Goal: Task Accomplishment & Management: Complete application form

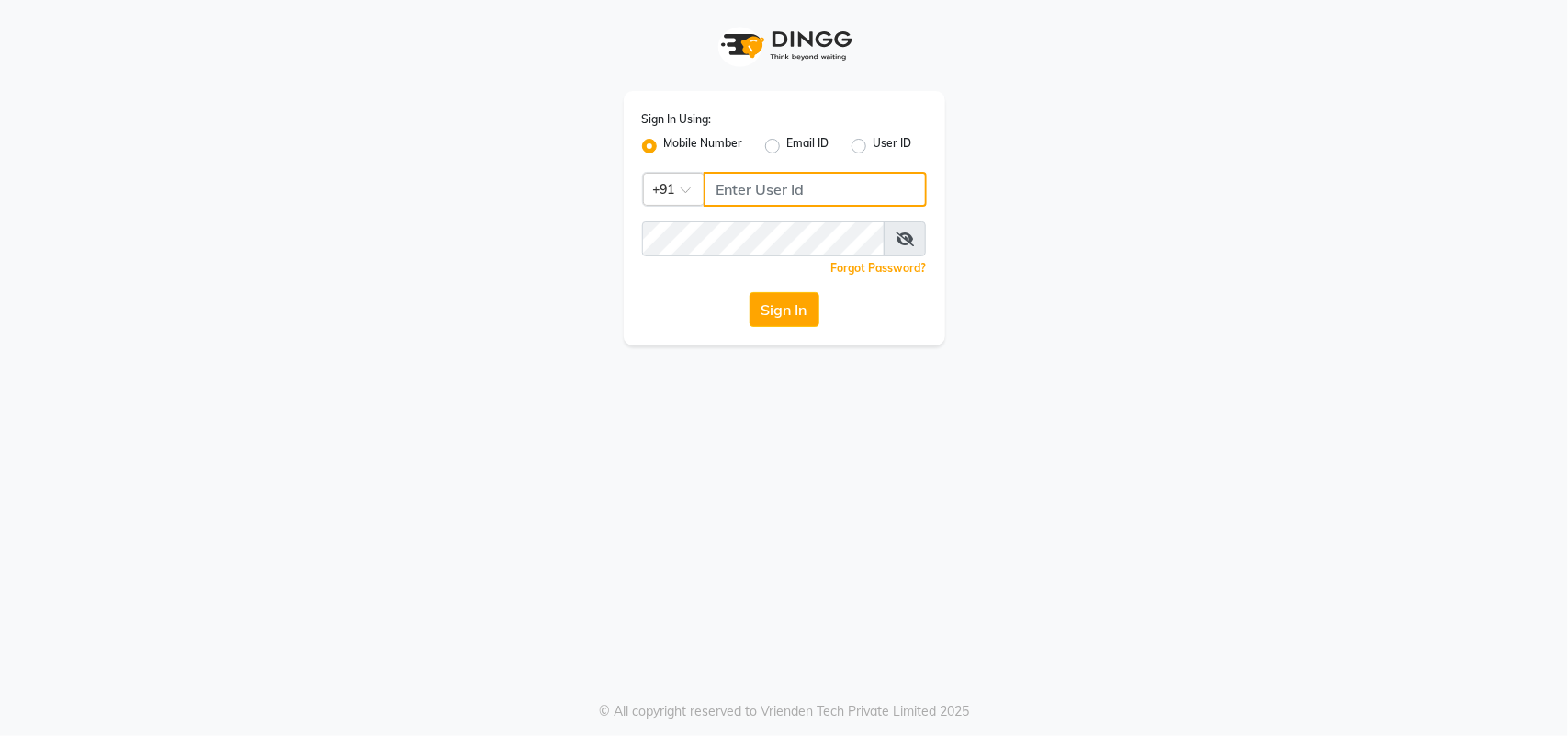
click at [740, 185] on input "Username" at bounding box center [815, 189] width 223 height 35
type input "9625476254"
click at [845, 336] on div "Sign In Using: Mobile Number Email ID User ID Country Code × [PHONE_NUMBER] Rem…" at bounding box center [784, 218] width 322 height 254
click at [797, 309] on button "Sign In" at bounding box center [785, 310] width 70 height 35
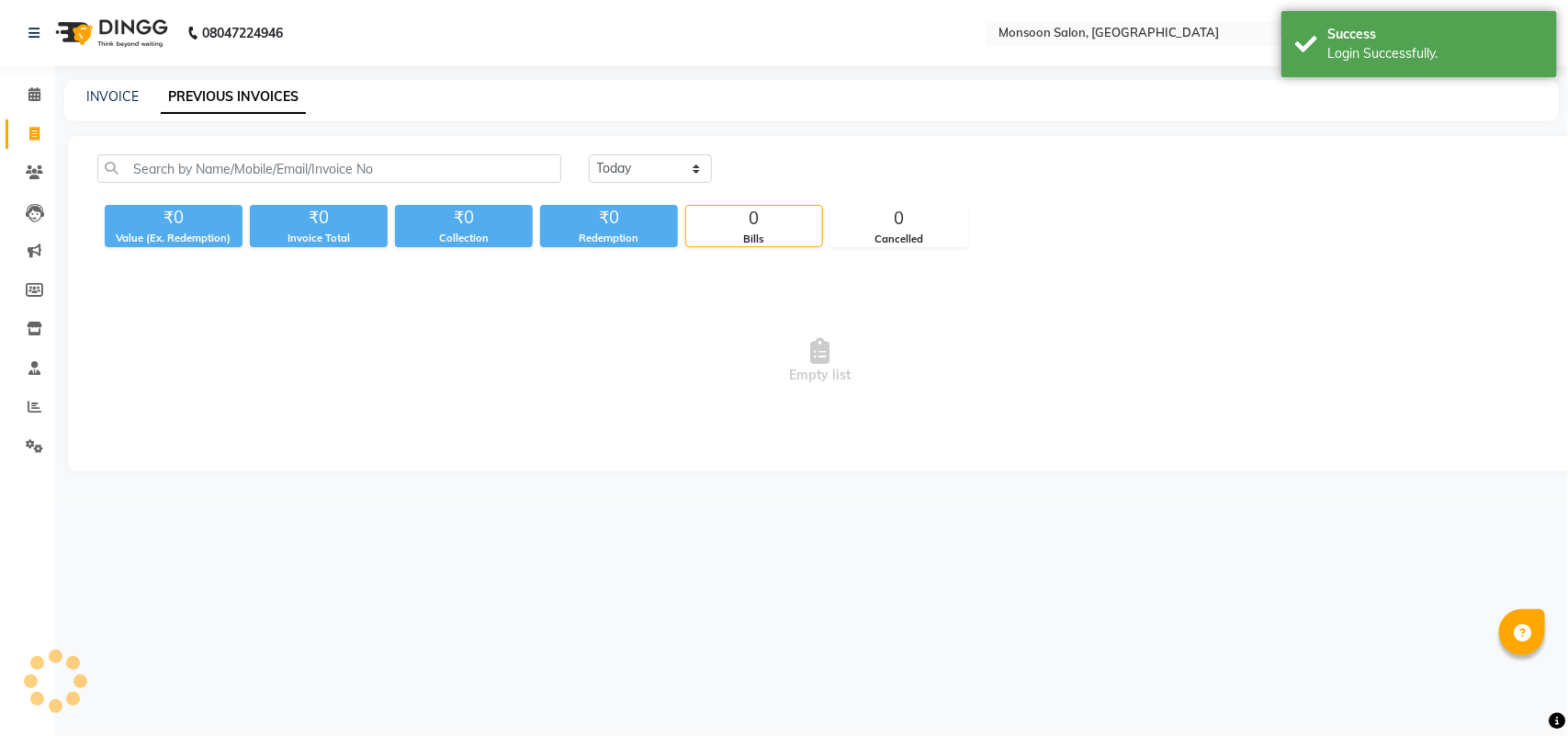
select select "en"
click at [94, 95] on link "INVOICE" at bounding box center [112, 97] width 53 height 17
select select "6471"
select select "service"
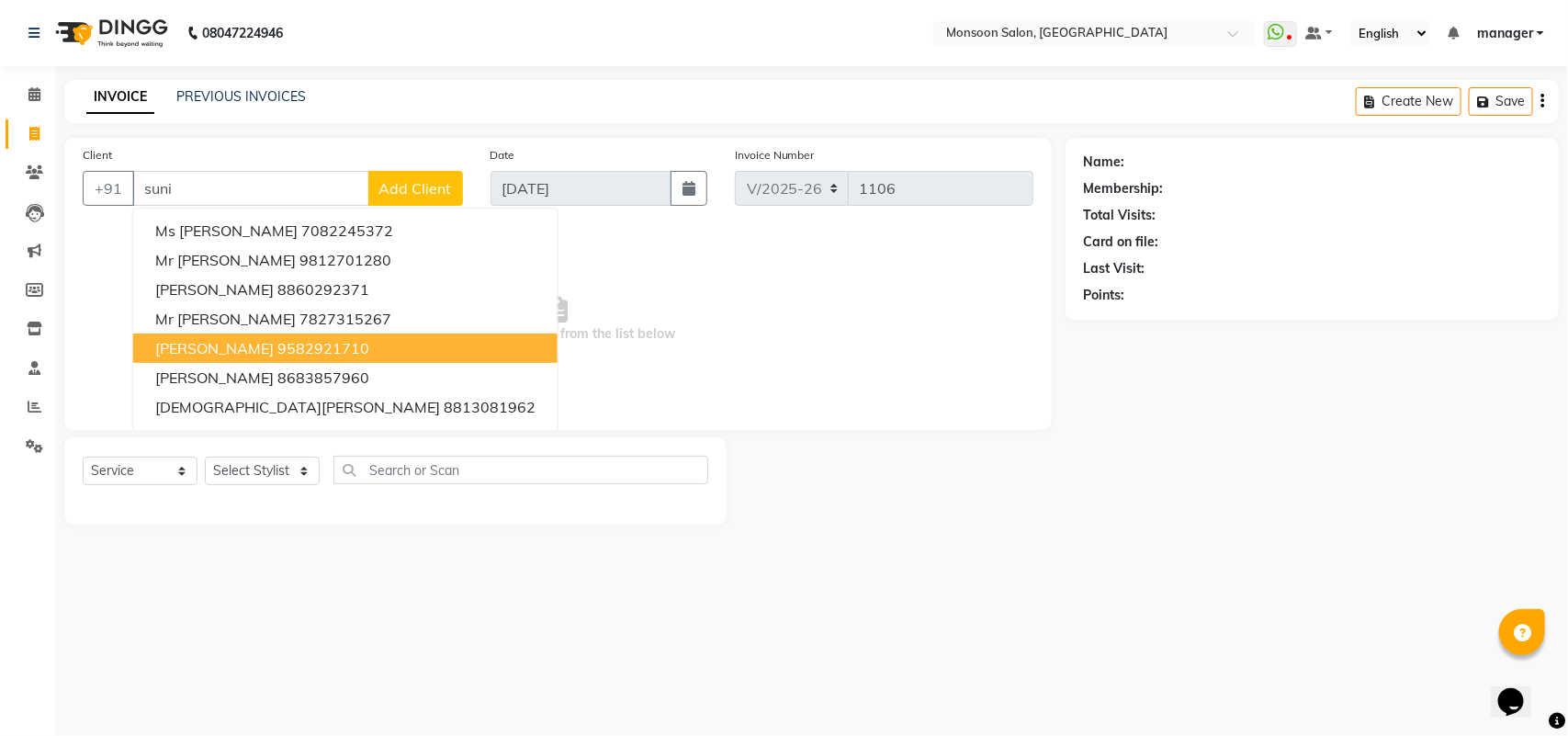
click at [249, 339] on span "[PERSON_NAME]" at bounding box center [215, 348] width 119 height 18
type input "9582921710"
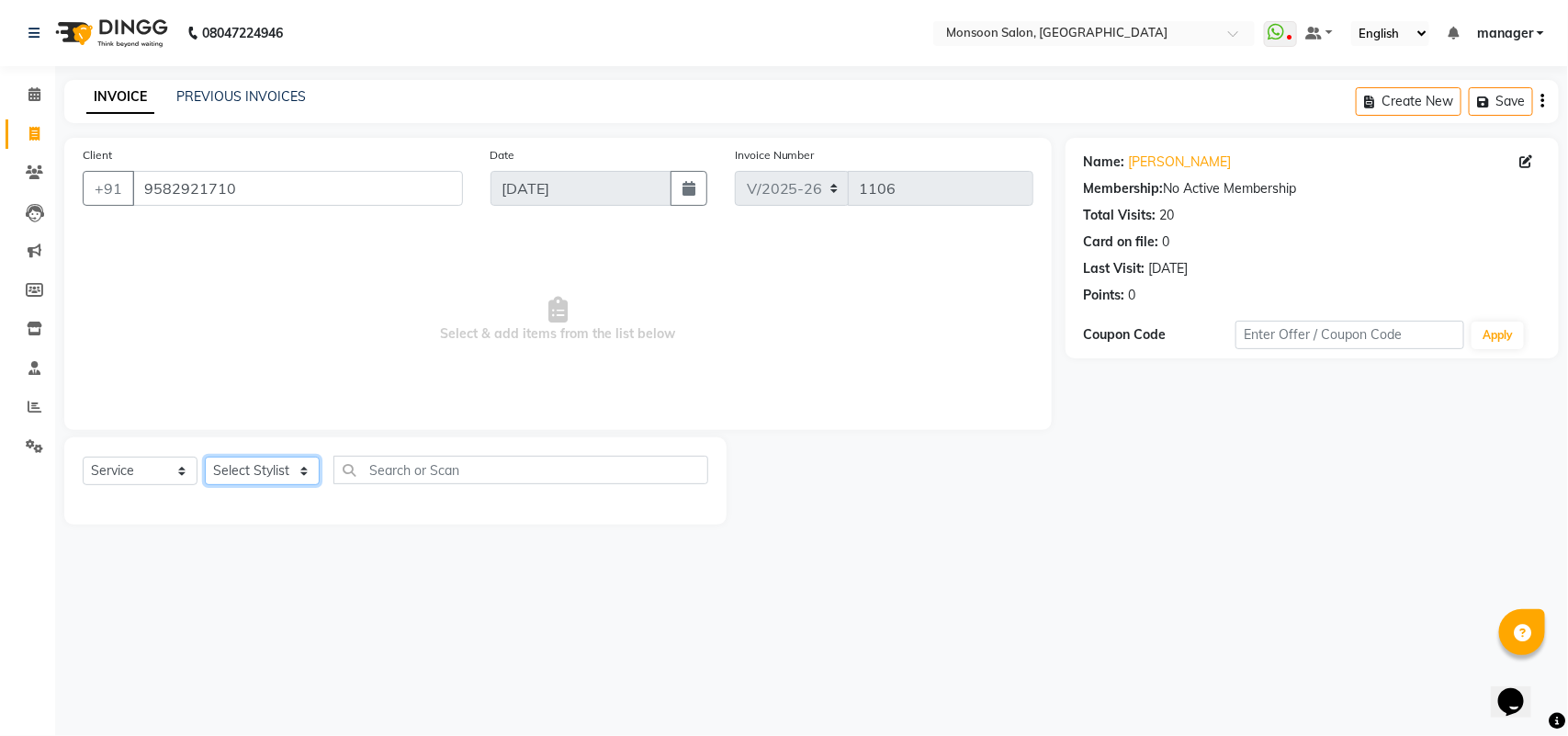
click at [236, 473] on select "Select Stylist [PERSON_NAME] [PERSON_NAME] manager [PERSON_NAME] [PERSON_NAME]" at bounding box center [262, 471] width 115 height 29
select select "68163"
click at [205, 457] on select "Select Stylist [PERSON_NAME] [PERSON_NAME] manager [PERSON_NAME] [PERSON_NAME]" at bounding box center [262, 471] width 115 height 29
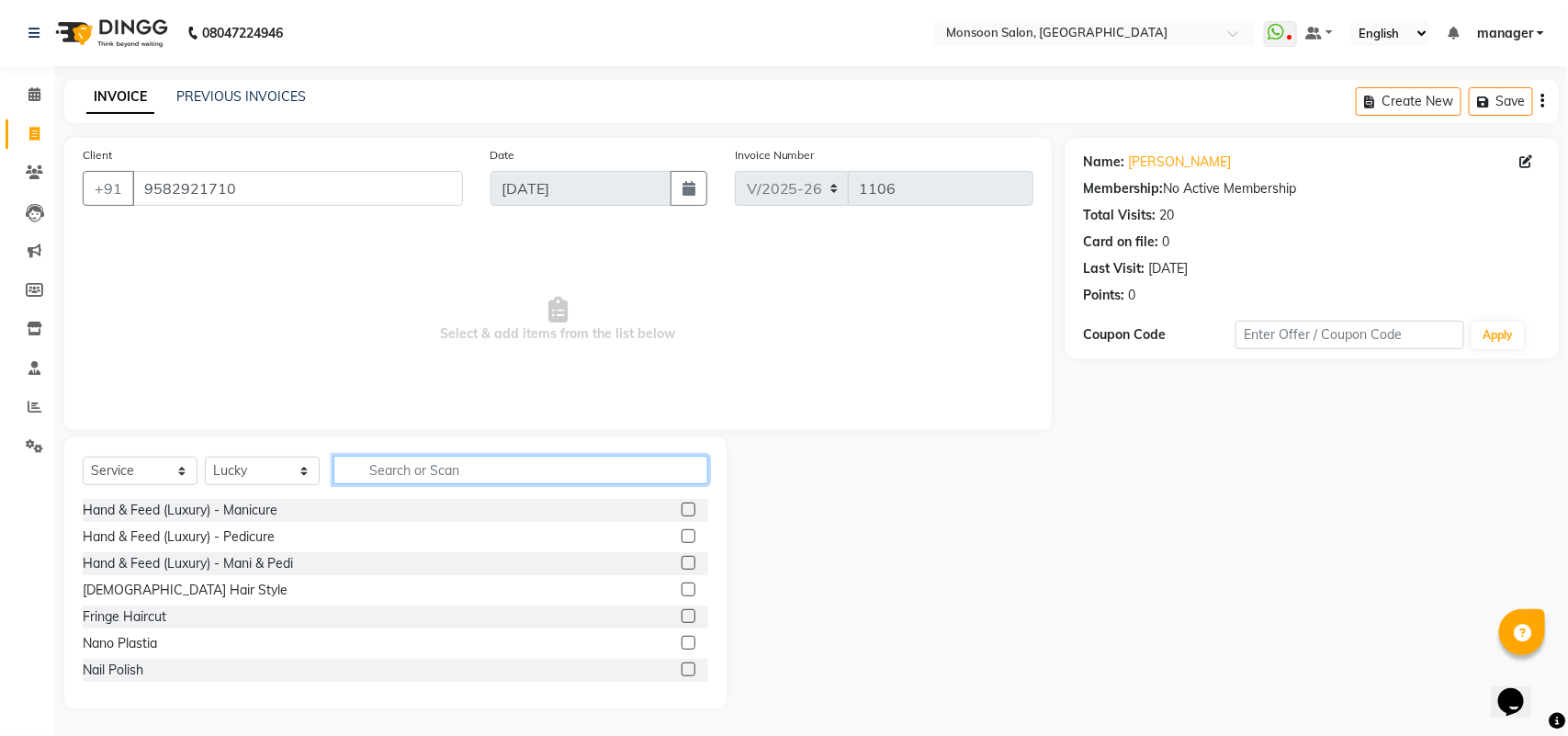
click at [389, 471] on input "text" at bounding box center [521, 470] width 375 height 29
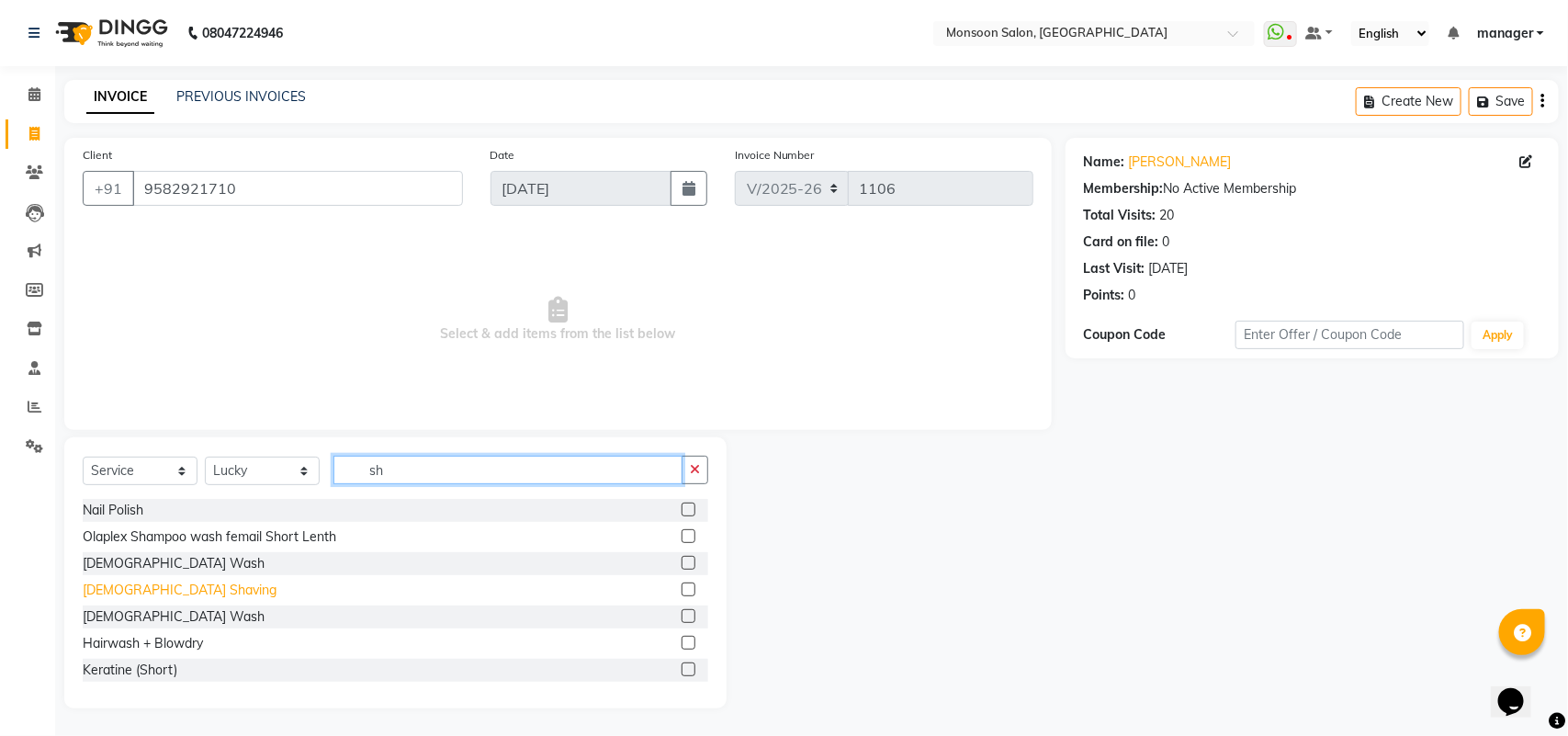
type input "sh"
click at [89, 597] on div "[DEMOGRAPHIC_DATA] Shaving" at bounding box center [180, 590] width 193 height 19
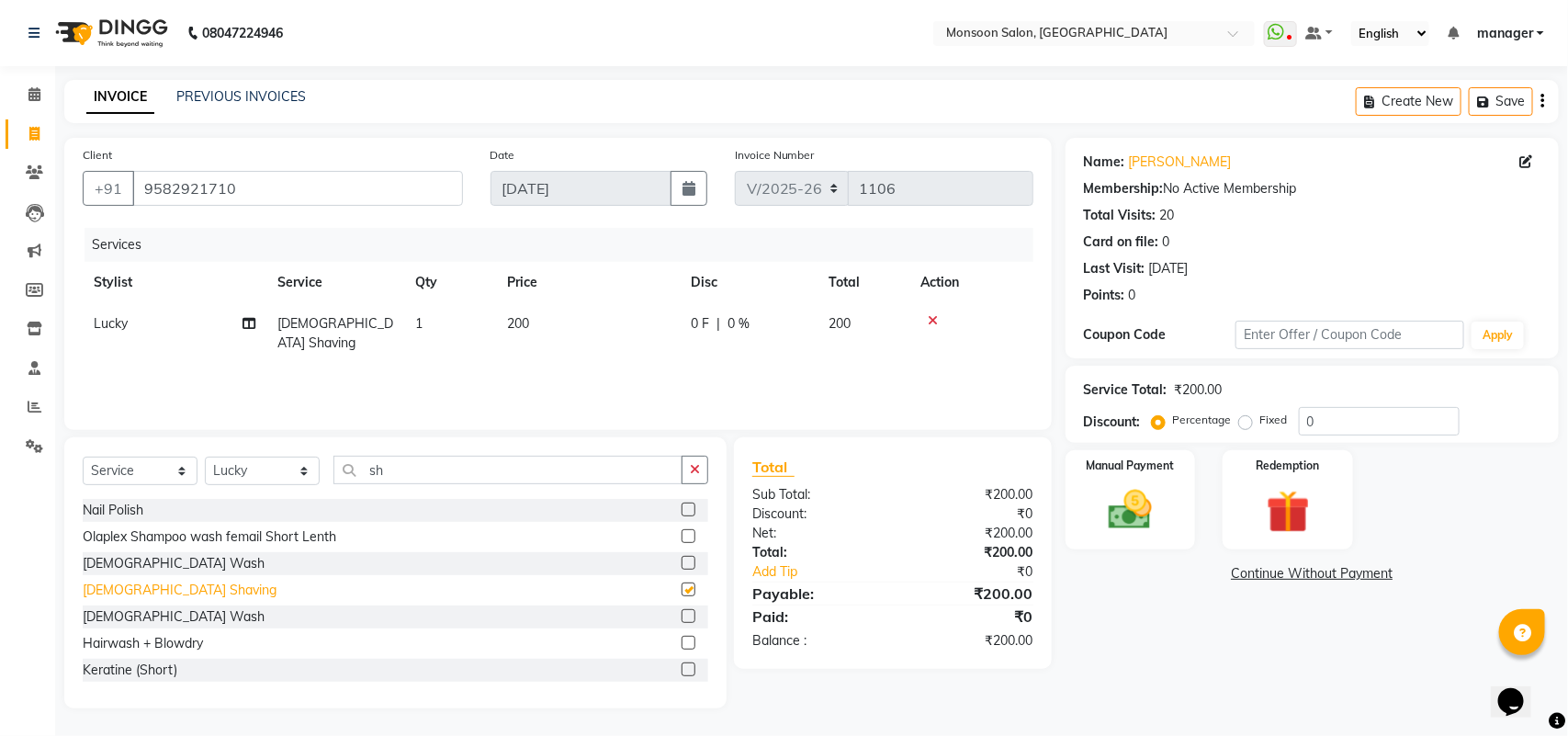
checkbox input "false"
click at [694, 466] on icon "button" at bounding box center [695, 470] width 10 height 13
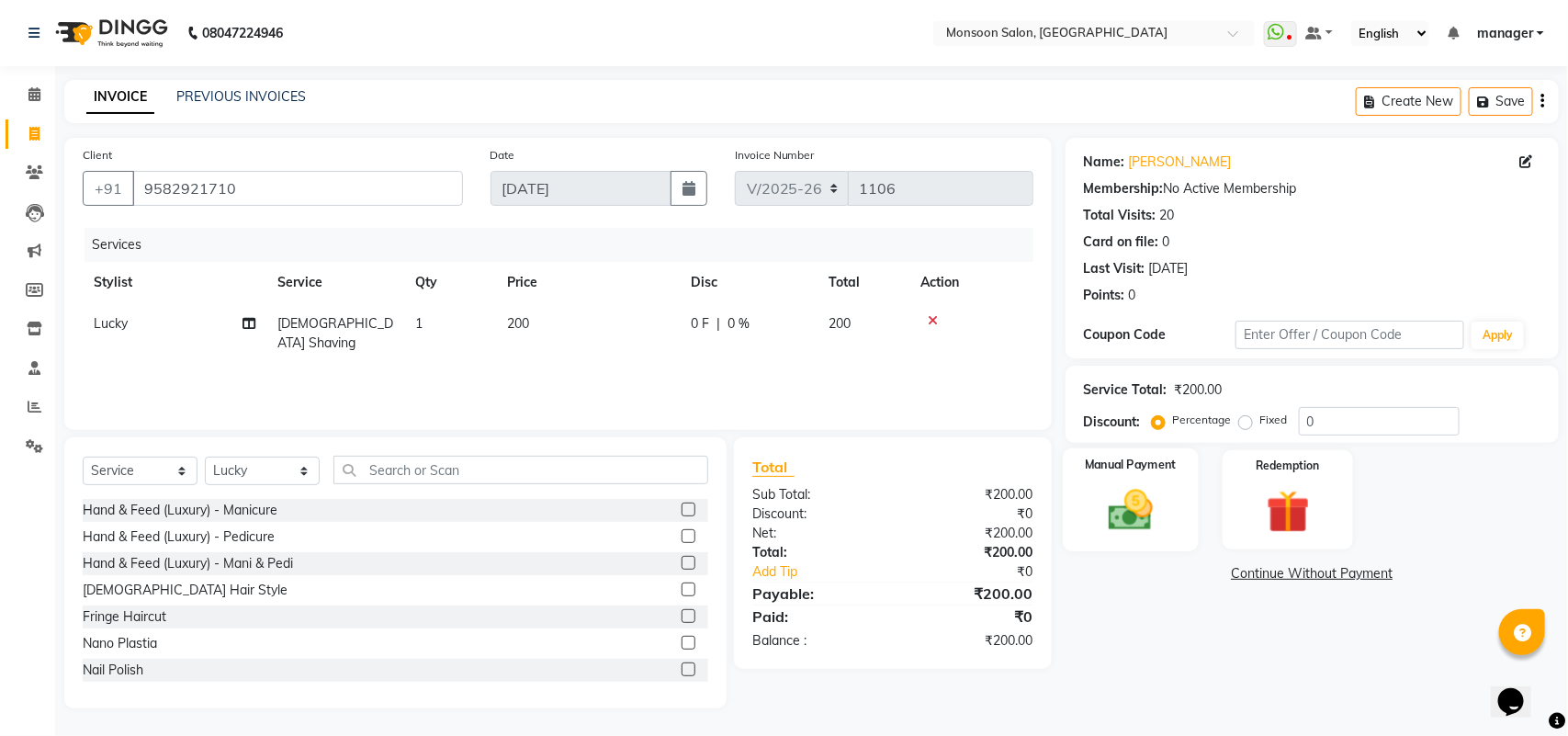
click at [1140, 503] on img at bounding box center [1130, 509] width 73 height 52
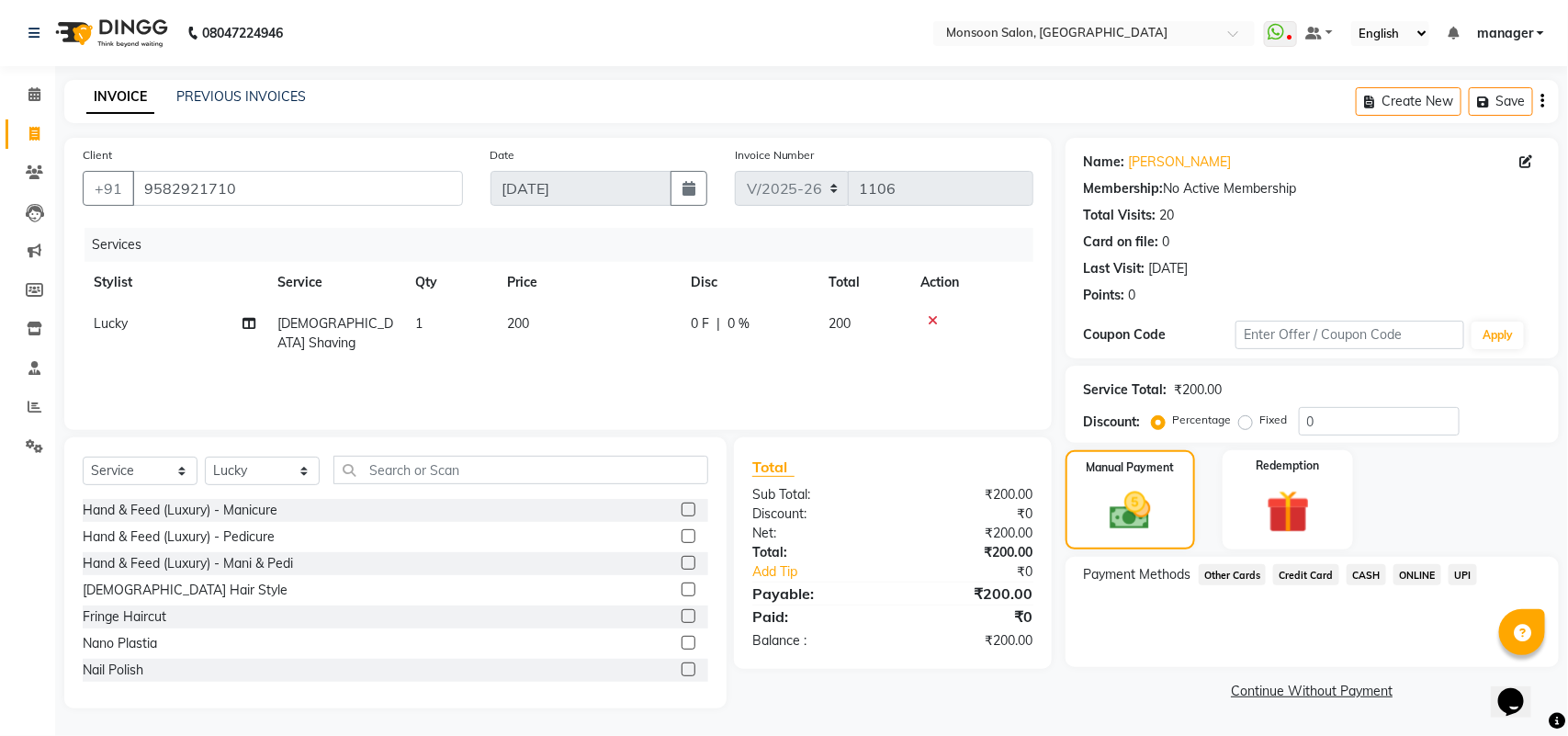
click at [1367, 571] on span "CASH" at bounding box center [1366, 574] width 40 height 21
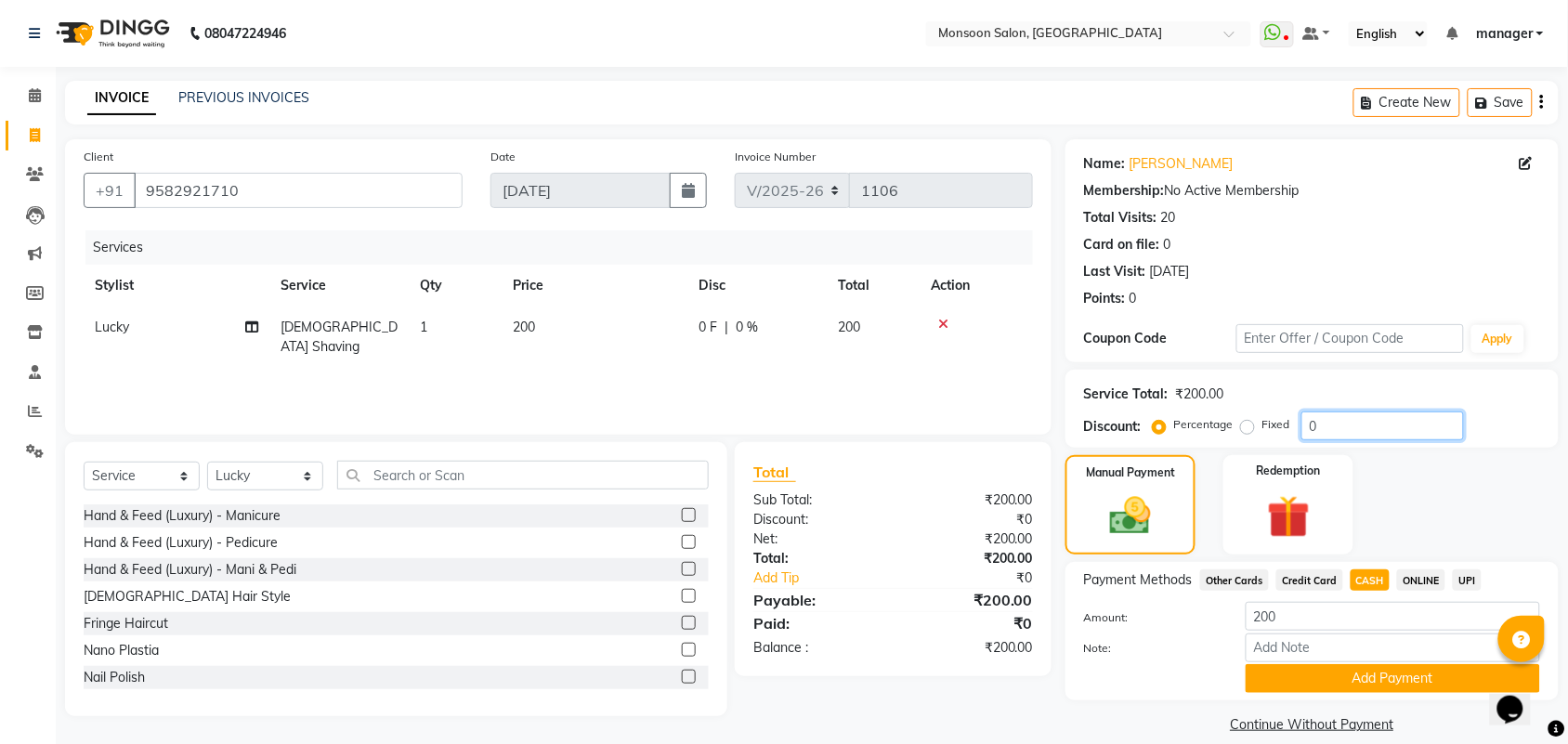
click at [1341, 429] on input "0" at bounding box center [1383, 426] width 162 height 29
type input "3"
type input "40"
click at [1398, 679] on button "Add Payment" at bounding box center [1393, 678] width 294 height 29
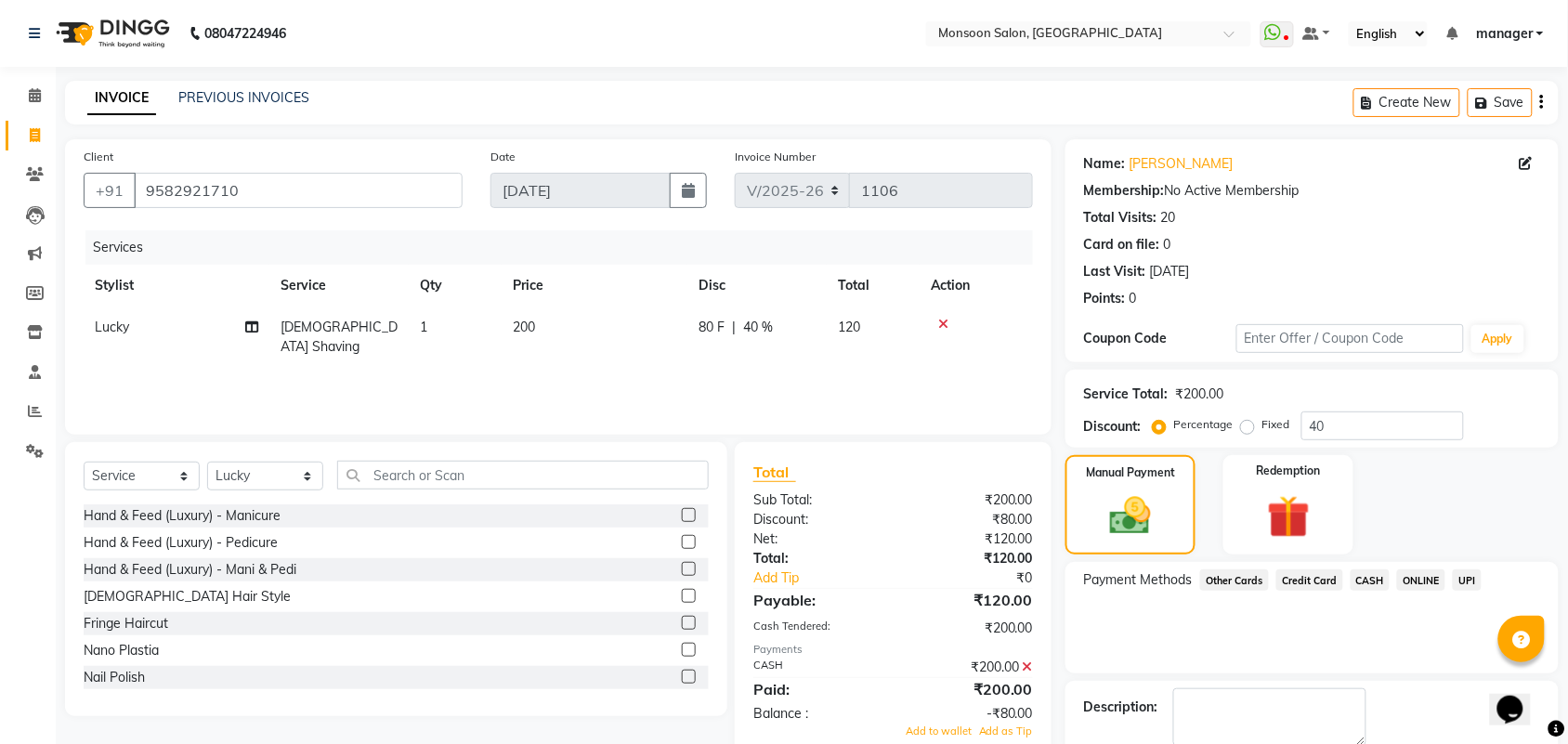
click at [1029, 664] on icon at bounding box center [1028, 667] width 10 height 13
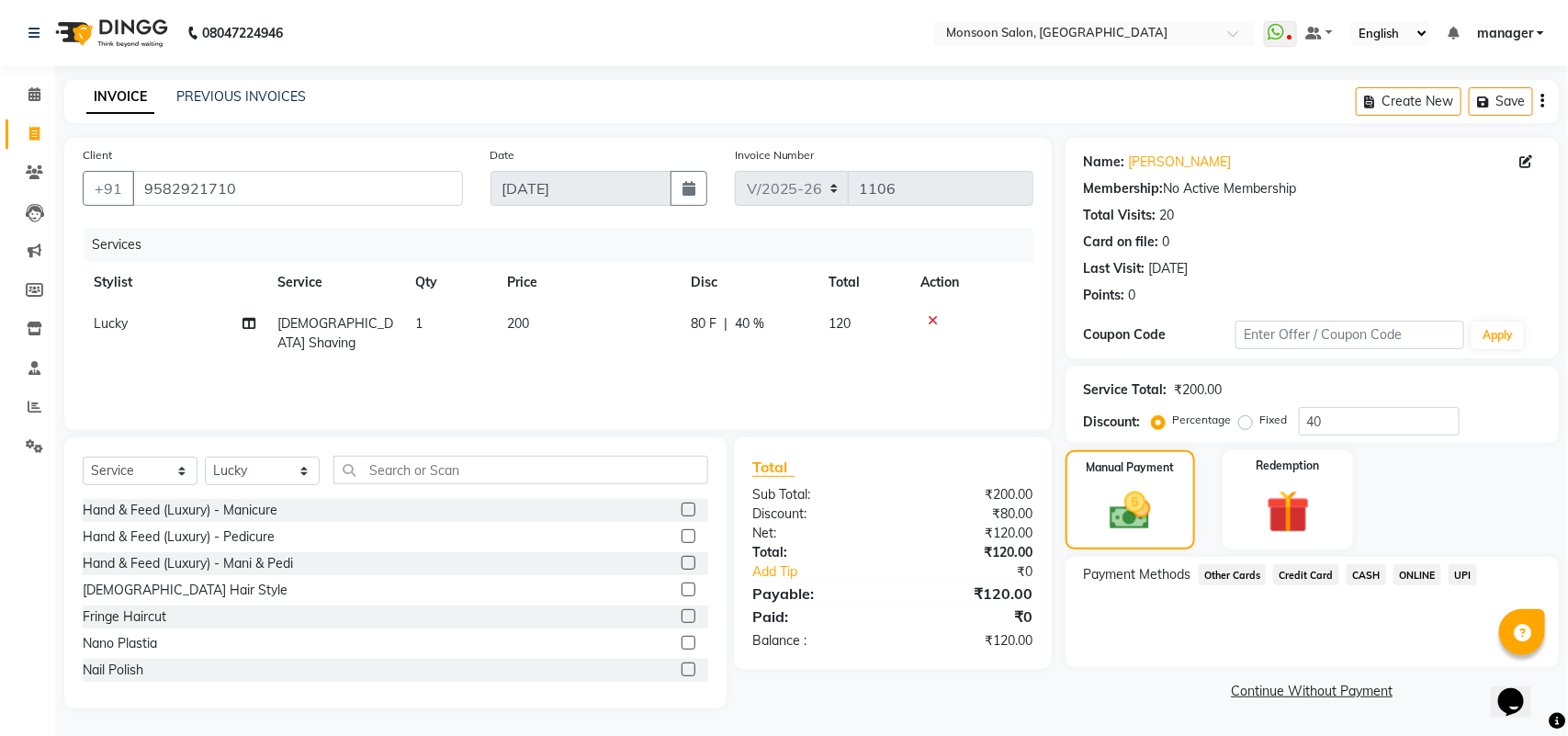
click at [1362, 571] on span "CASH" at bounding box center [1366, 574] width 40 height 21
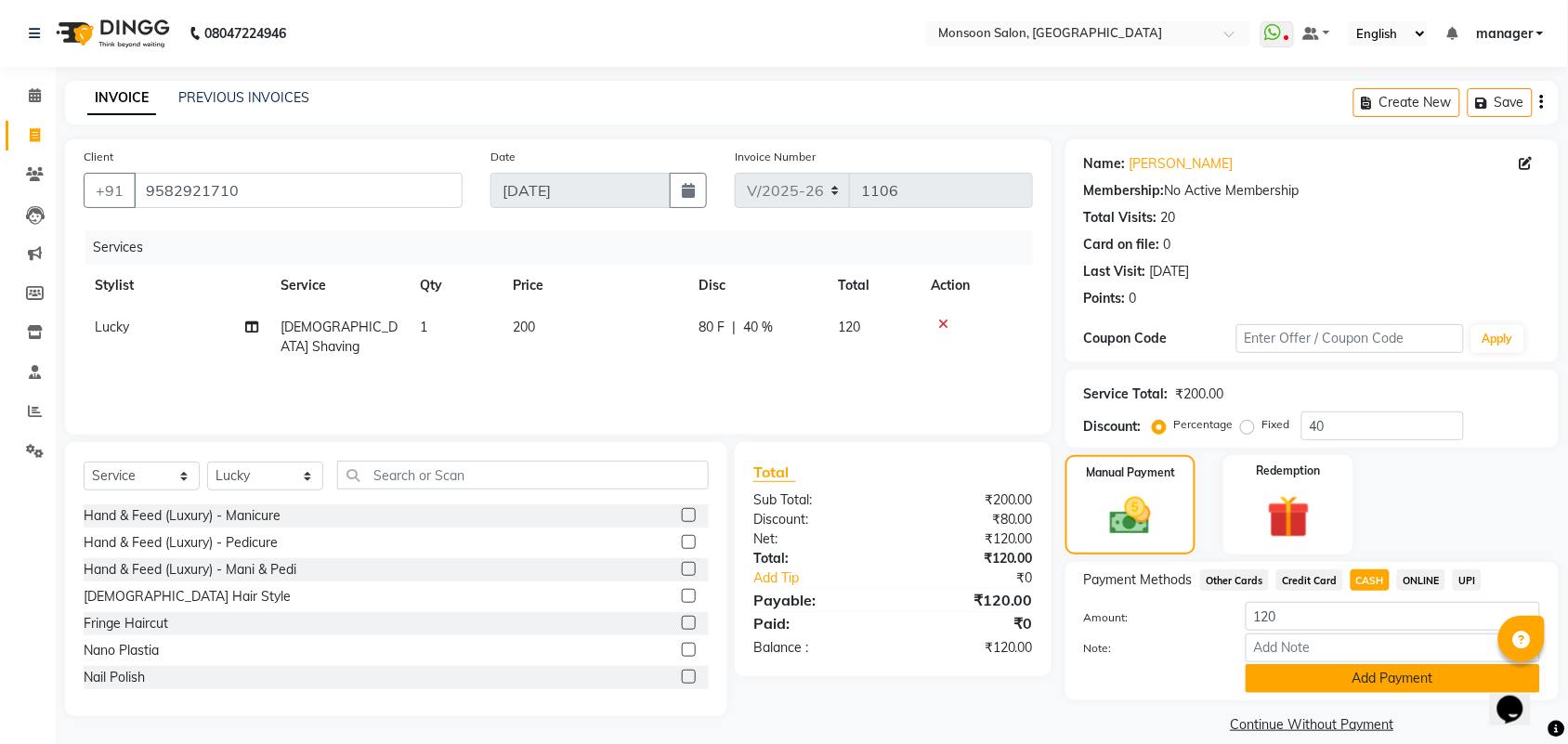
click at [1368, 679] on button "Add Payment" at bounding box center [1393, 678] width 294 height 29
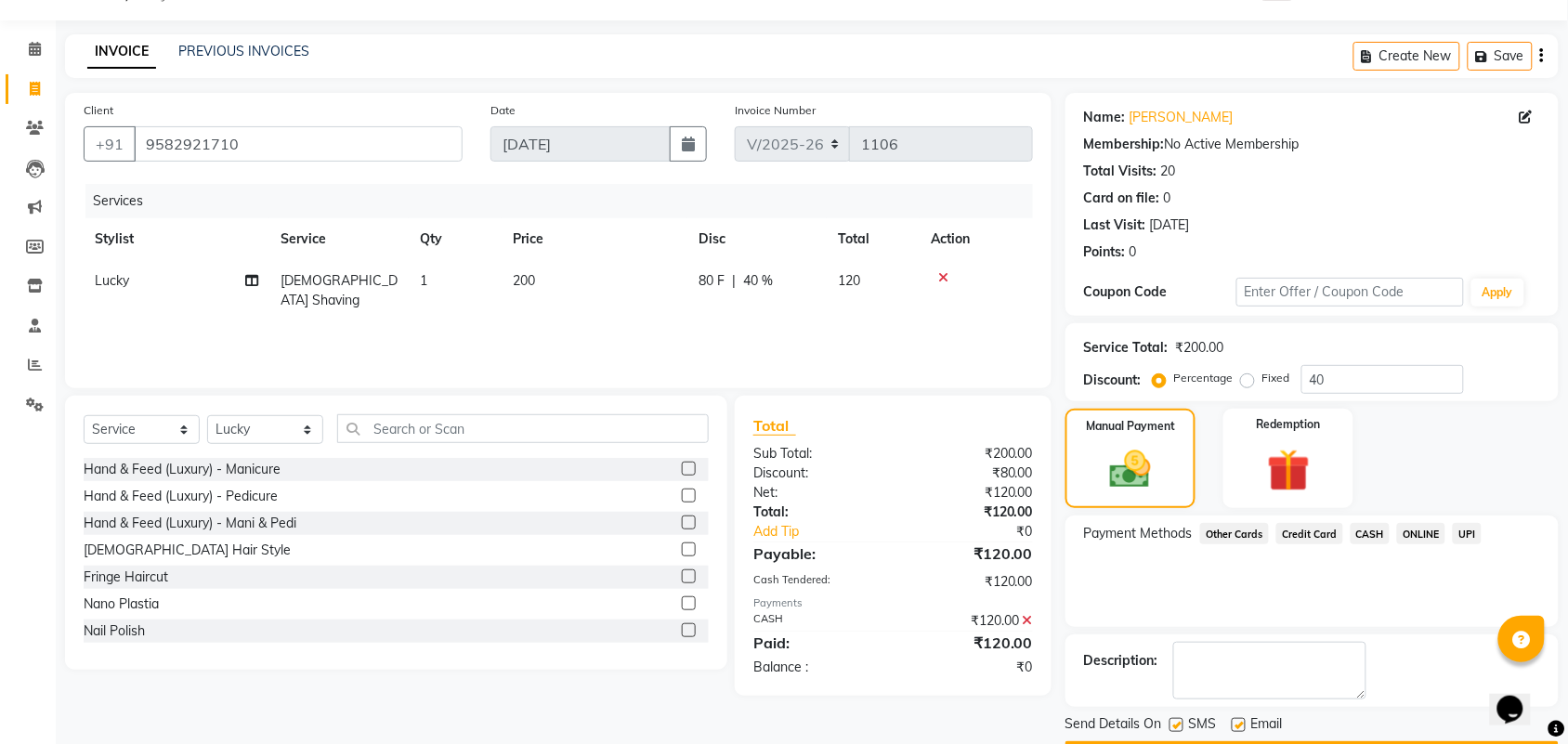
scroll to position [101, 0]
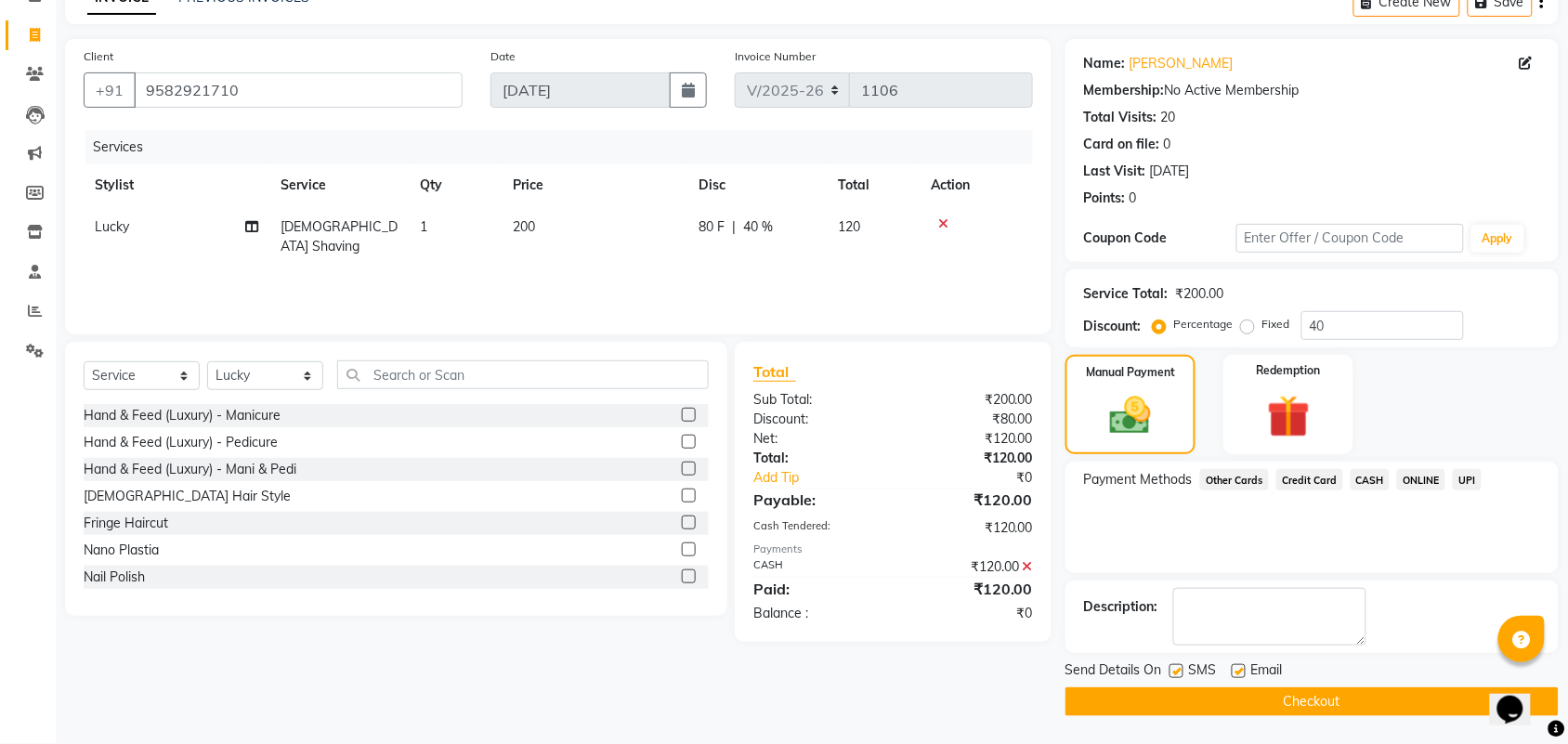
click at [1289, 693] on button "Checkout" at bounding box center [1312, 701] width 493 height 29
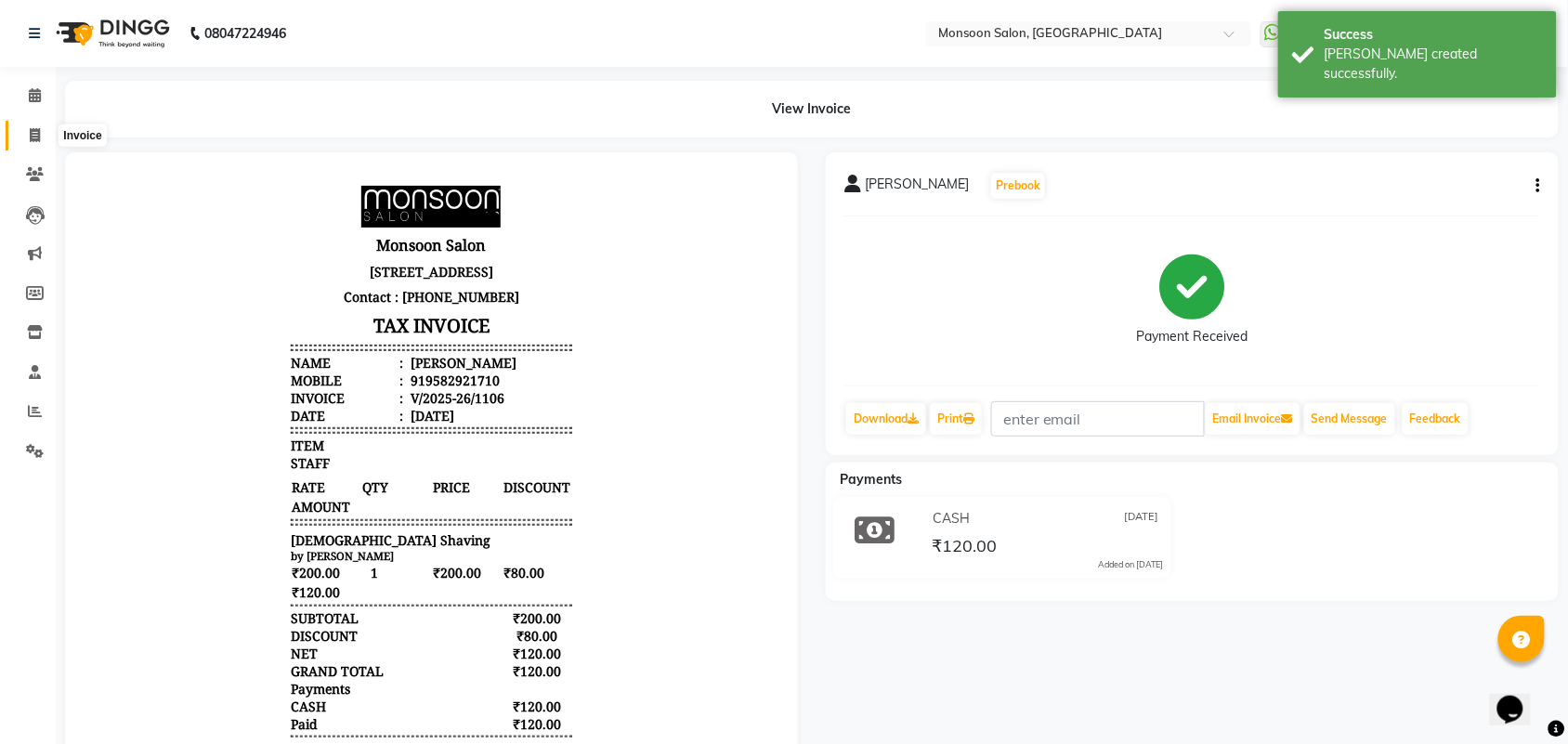
click at [30, 132] on icon at bounding box center [34, 135] width 10 height 14
select select "service"
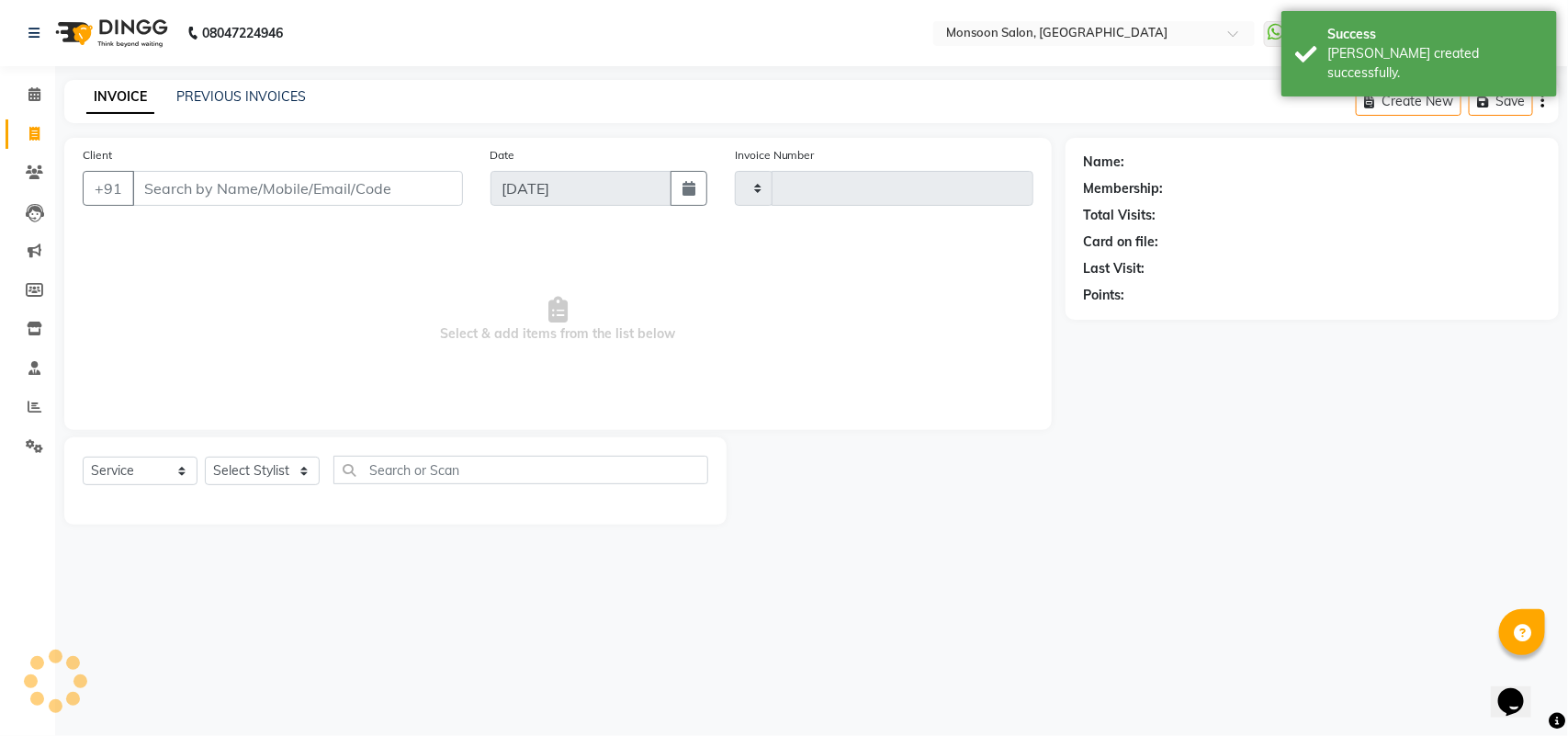
type input "1107"
select select "6471"
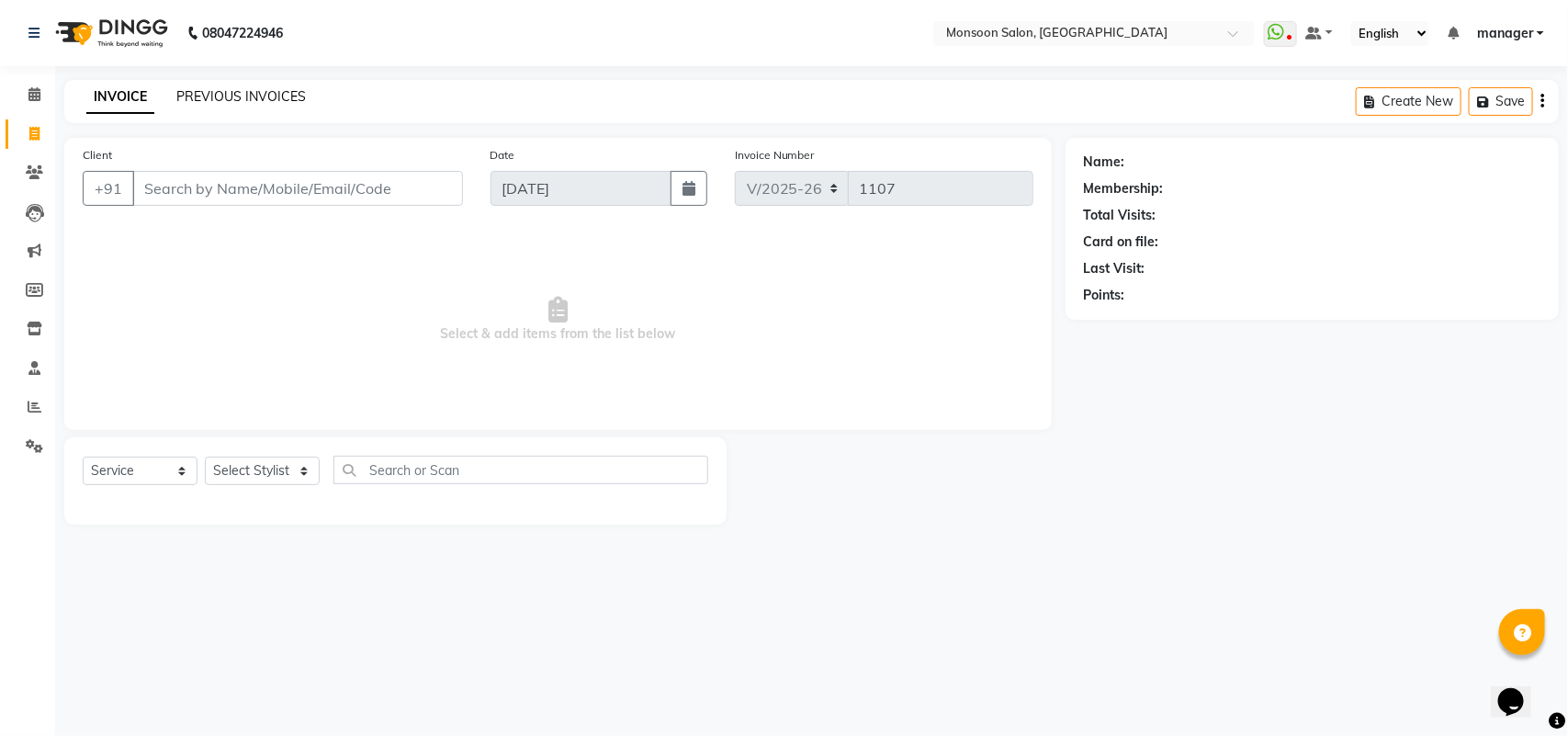
click at [244, 98] on link "PREVIOUS INVOICES" at bounding box center [240, 97] width 130 height 17
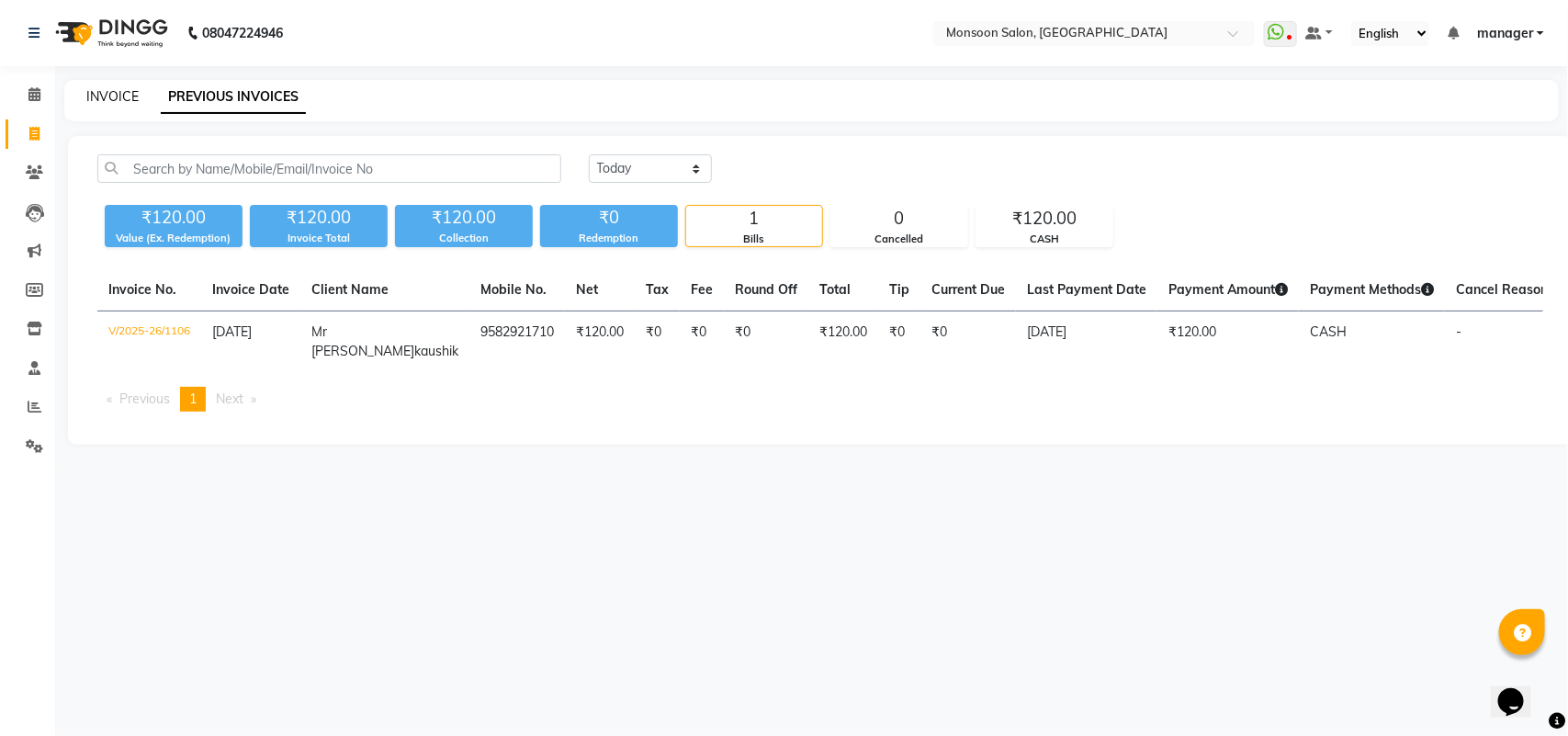
click at [108, 99] on link "INVOICE" at bounding box center [112, 97] width 53 height 17
select select "service"
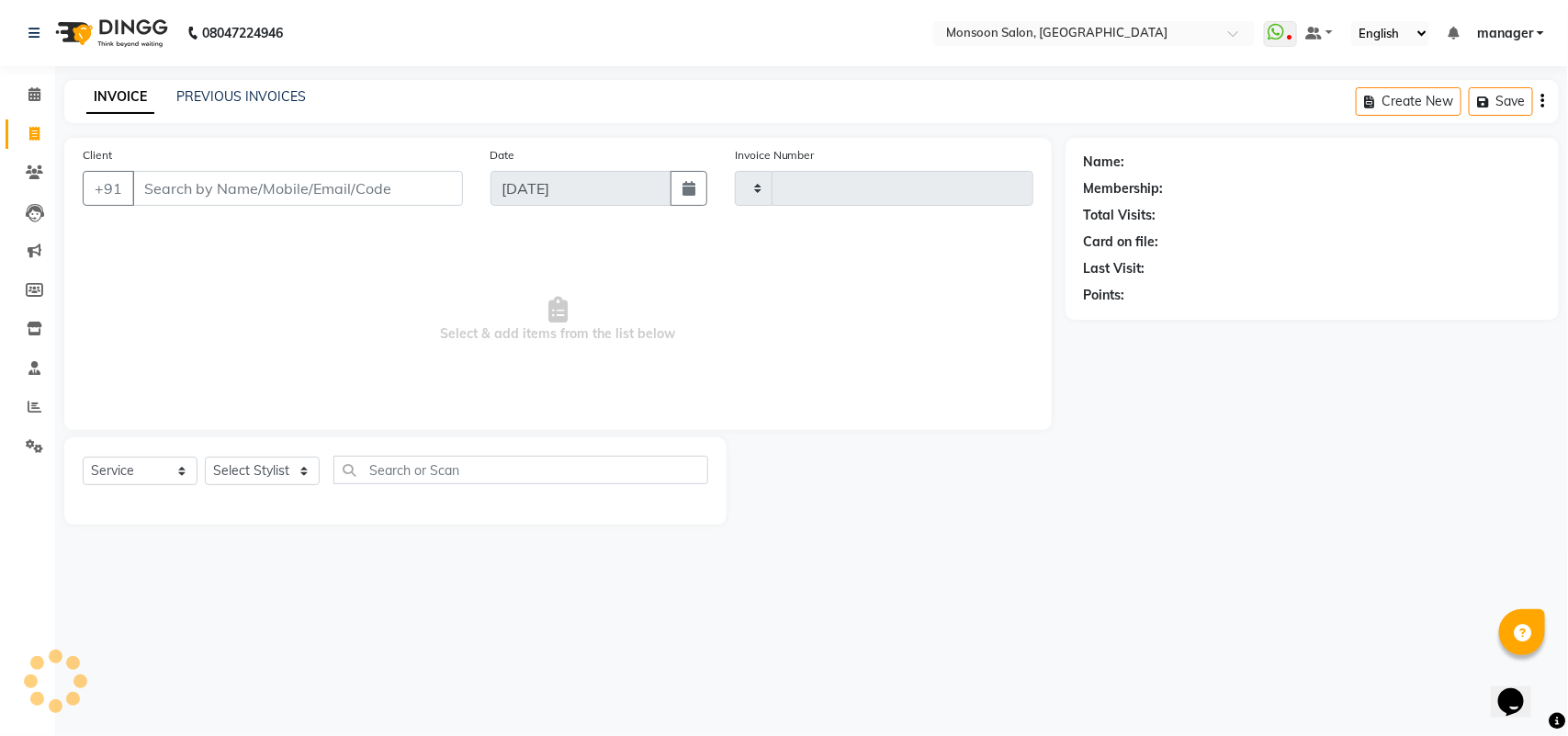
type input "1107"
select select "6471"
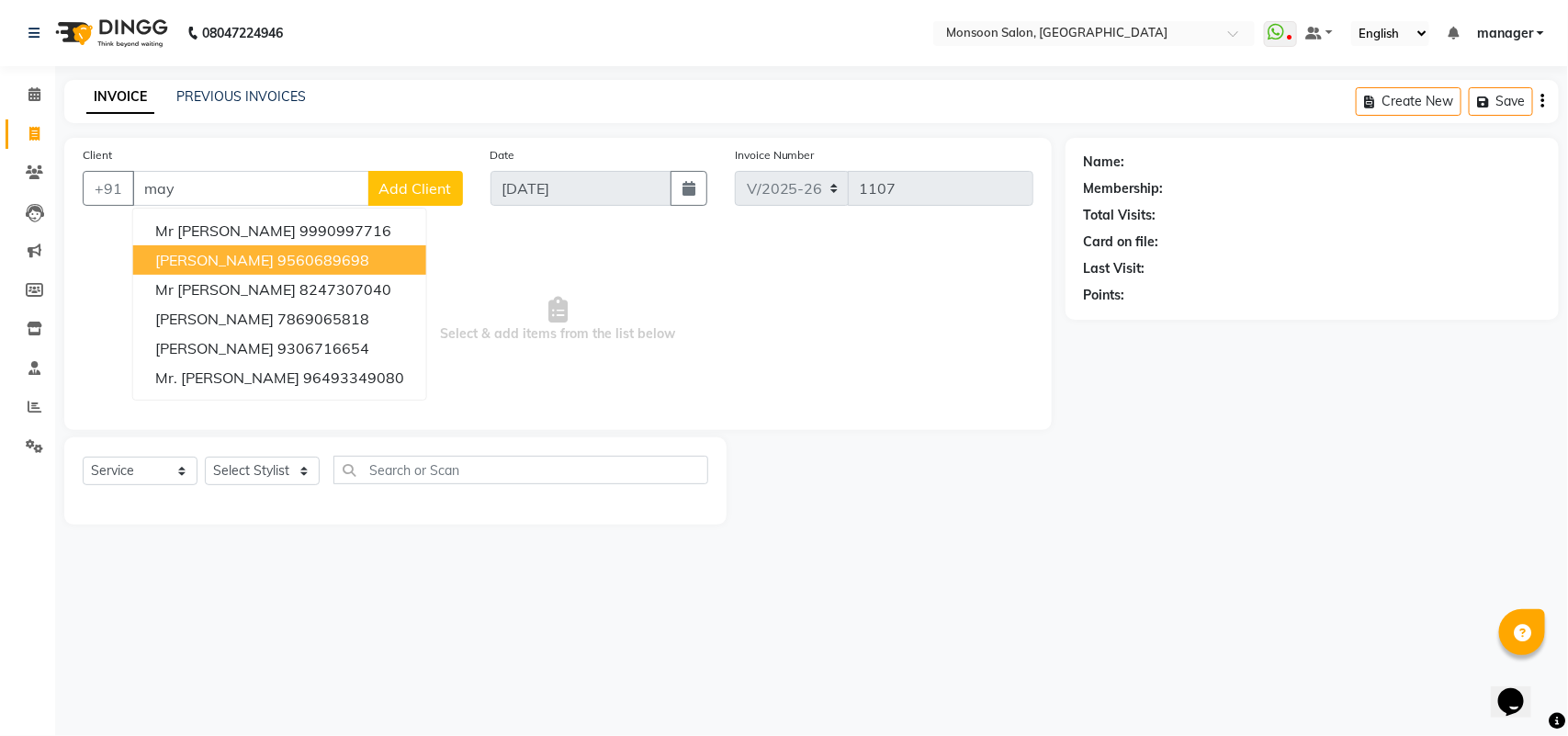
click at [267, 250] on button "[PERSON_NAME] 9560689698" at bounding box center [280, 260] width 293 height 29
type input "9560689698"
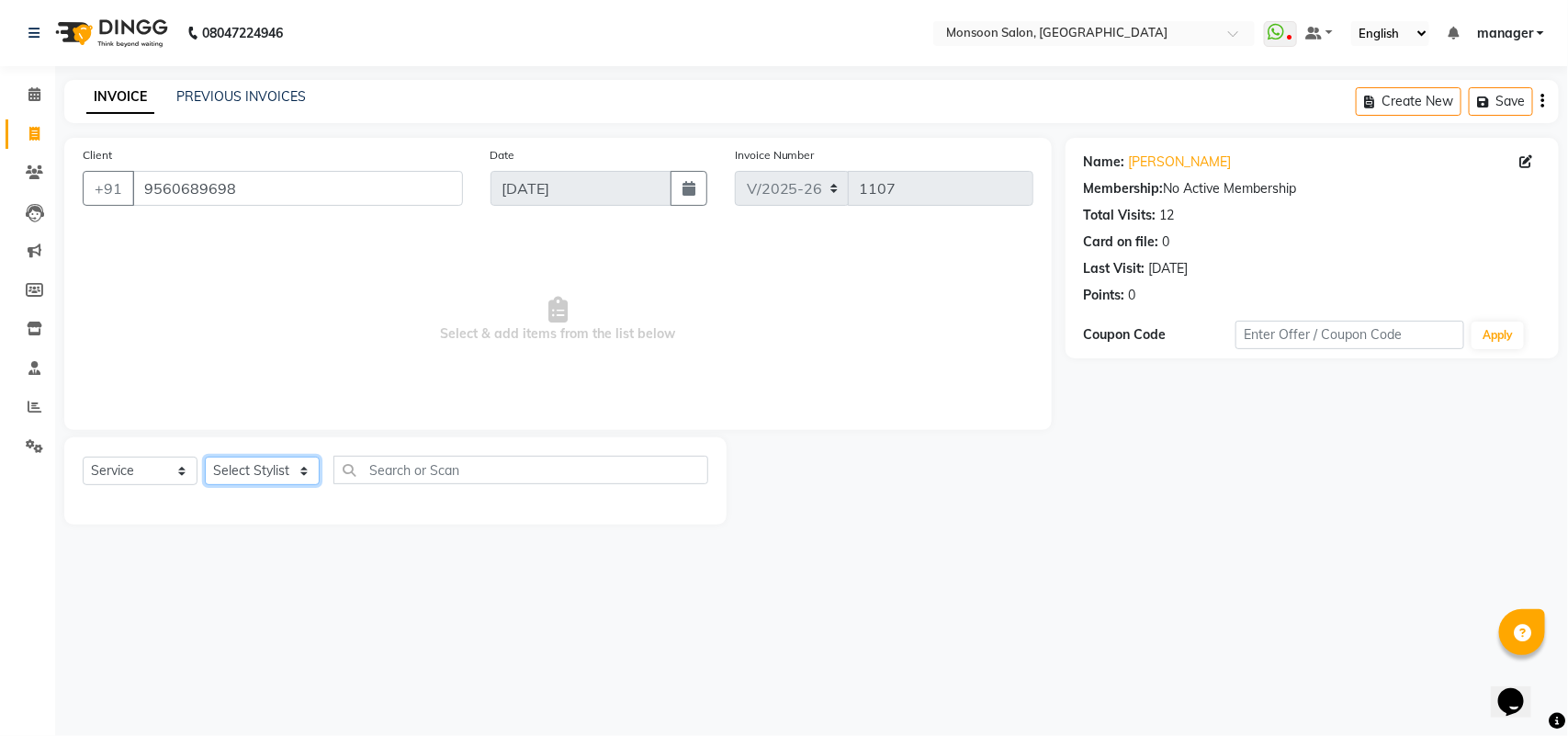
click at [264, 472] on select "Select Stylist [PERSON_NAME] [PERSON_NAME] manager [PERSON_NAME] [PERSON_NAME]" at bounding box center [262, 471] width 115 height 29
select select "82256"
click at [205, 457] on select "Select Stylist [PERSON_NAME] [PERSON_NAME] manager [PERSON_NAME] [PERSON_NAME]" at bounding box center [262, 471] width 115 height 29
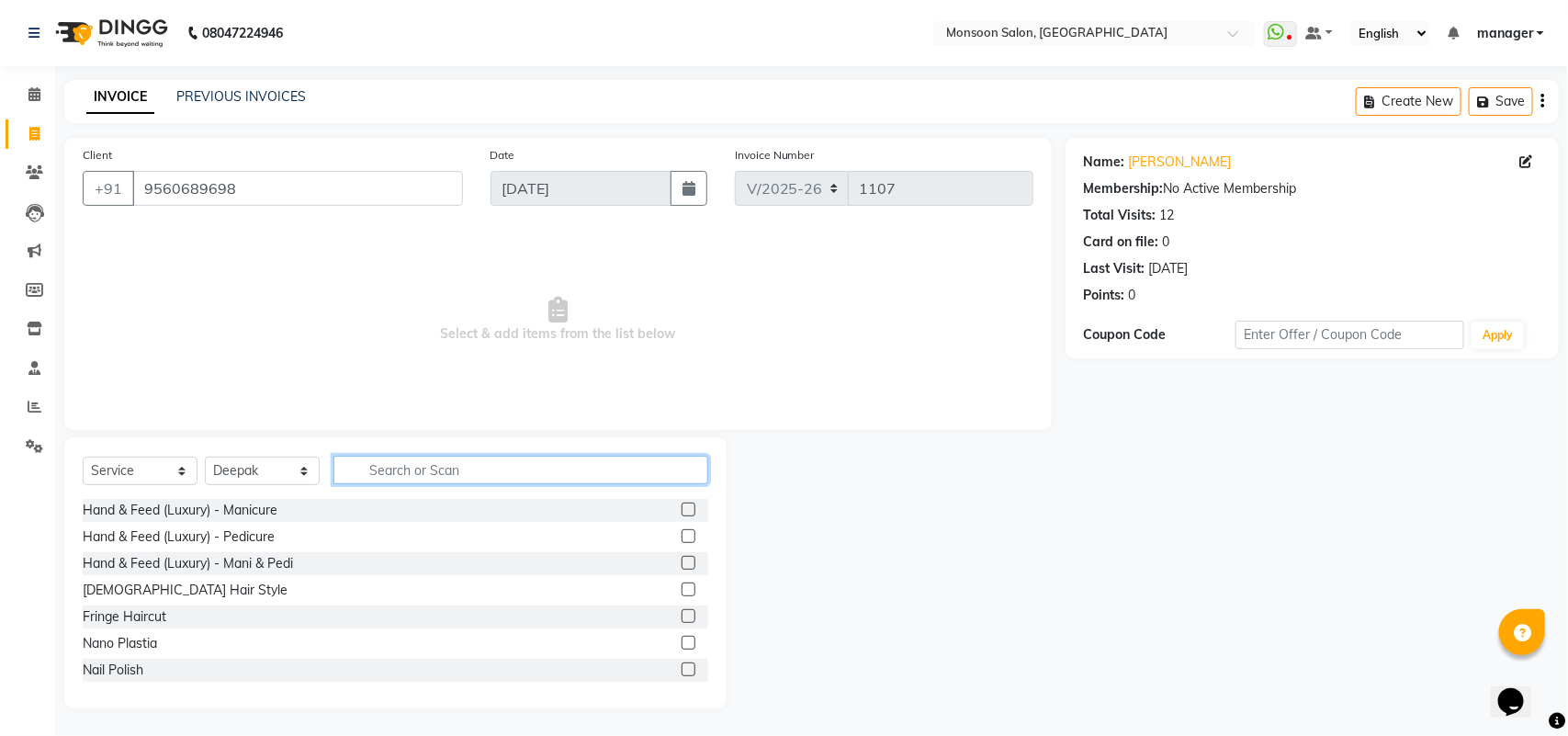
click at [428, 461] on input "text" at bounding box center [521, 470] width 375 height 29
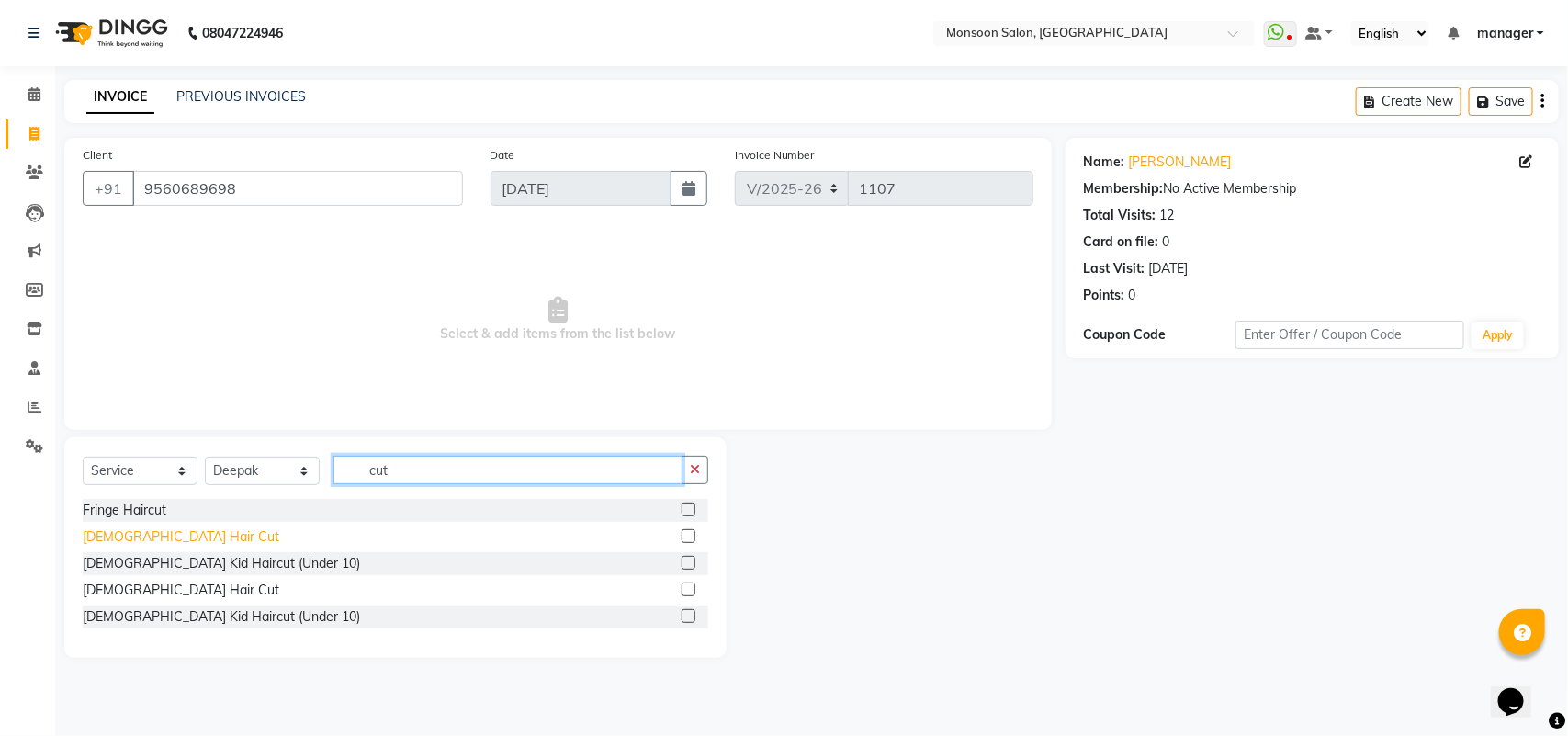
type input "cut"
click at [106, 539] on div "[DEMOGRAPHIC_DATA] Hair Cut" at bounding box center [181, 536] width 196 height 19
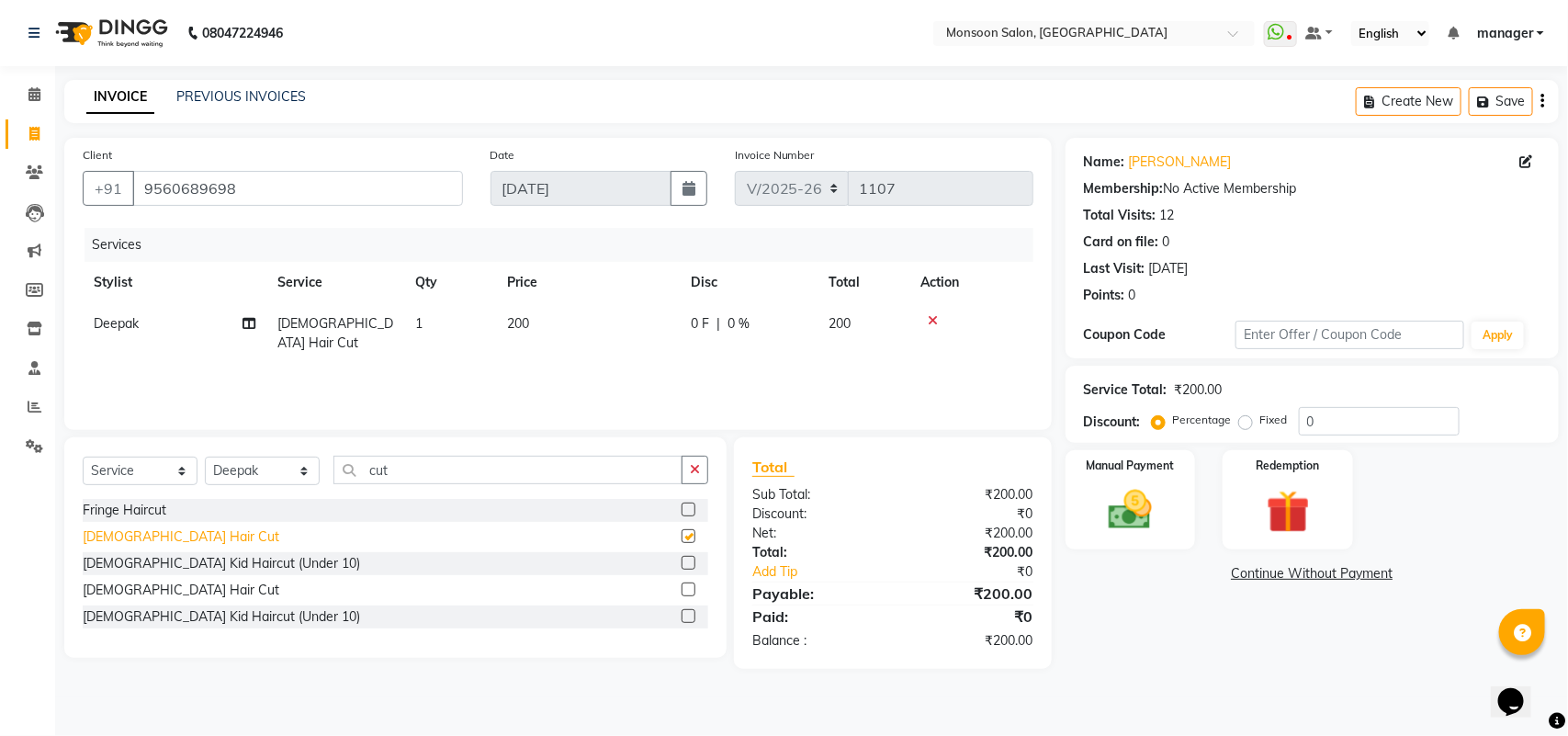
checkbox input "false"
click at [1155, 491] on img at bounding box center [1130, 509] width 73 height 52
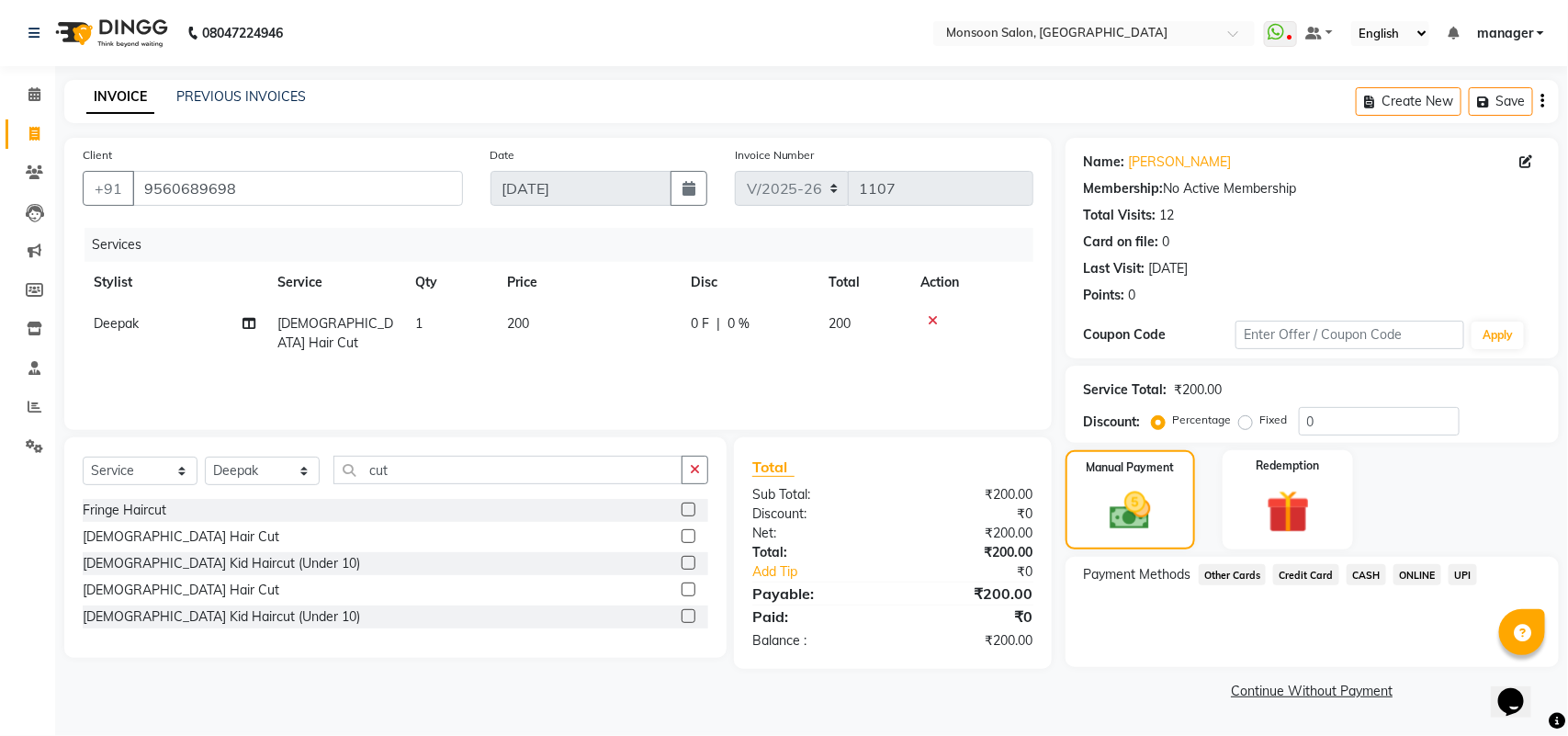
click at [1460, 570] on span "UPI" at bounding box center [1462, 574] width 29 height 21
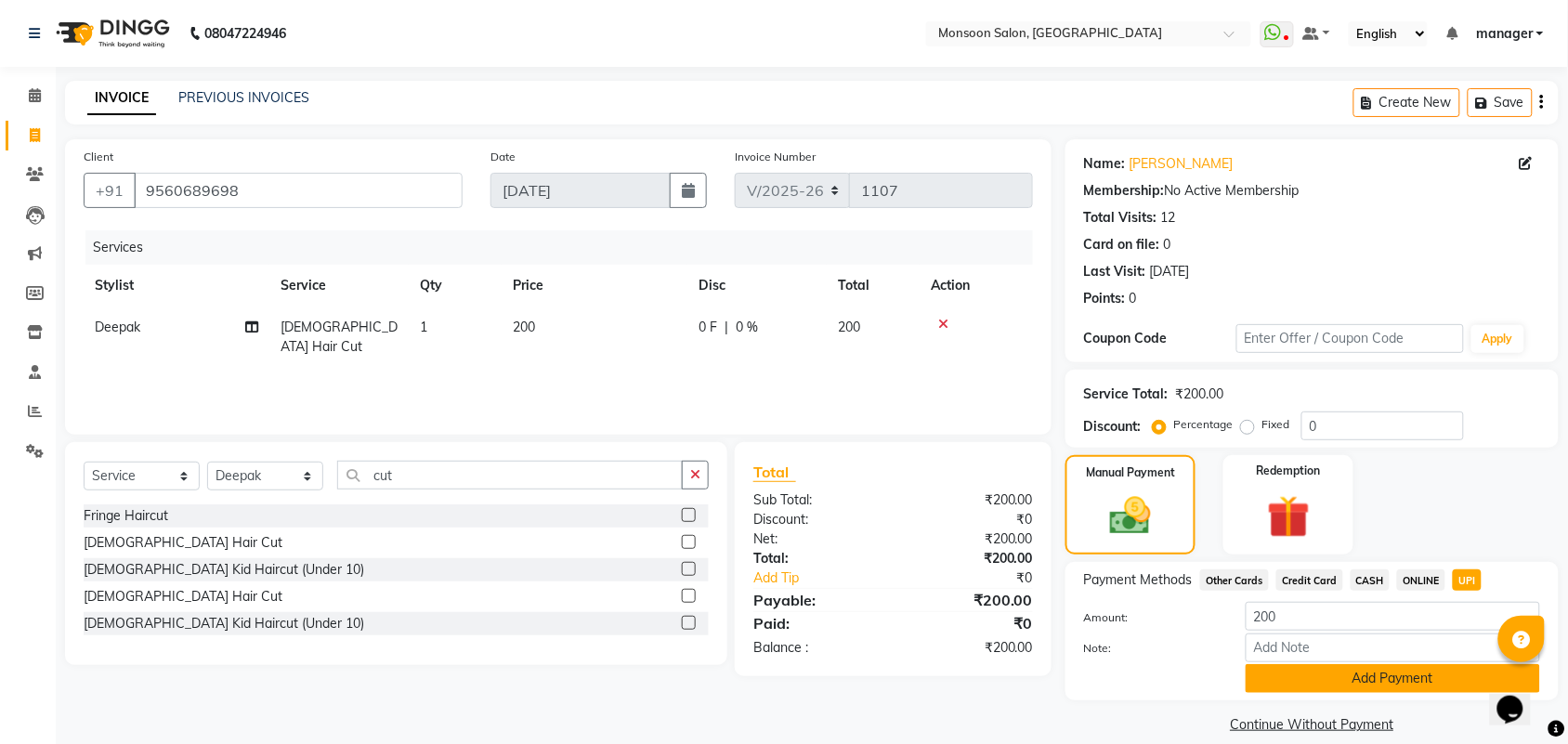
click at [1433, 670] on button "Add Payment" at bounding box center [1393, 678] width 294 height 29
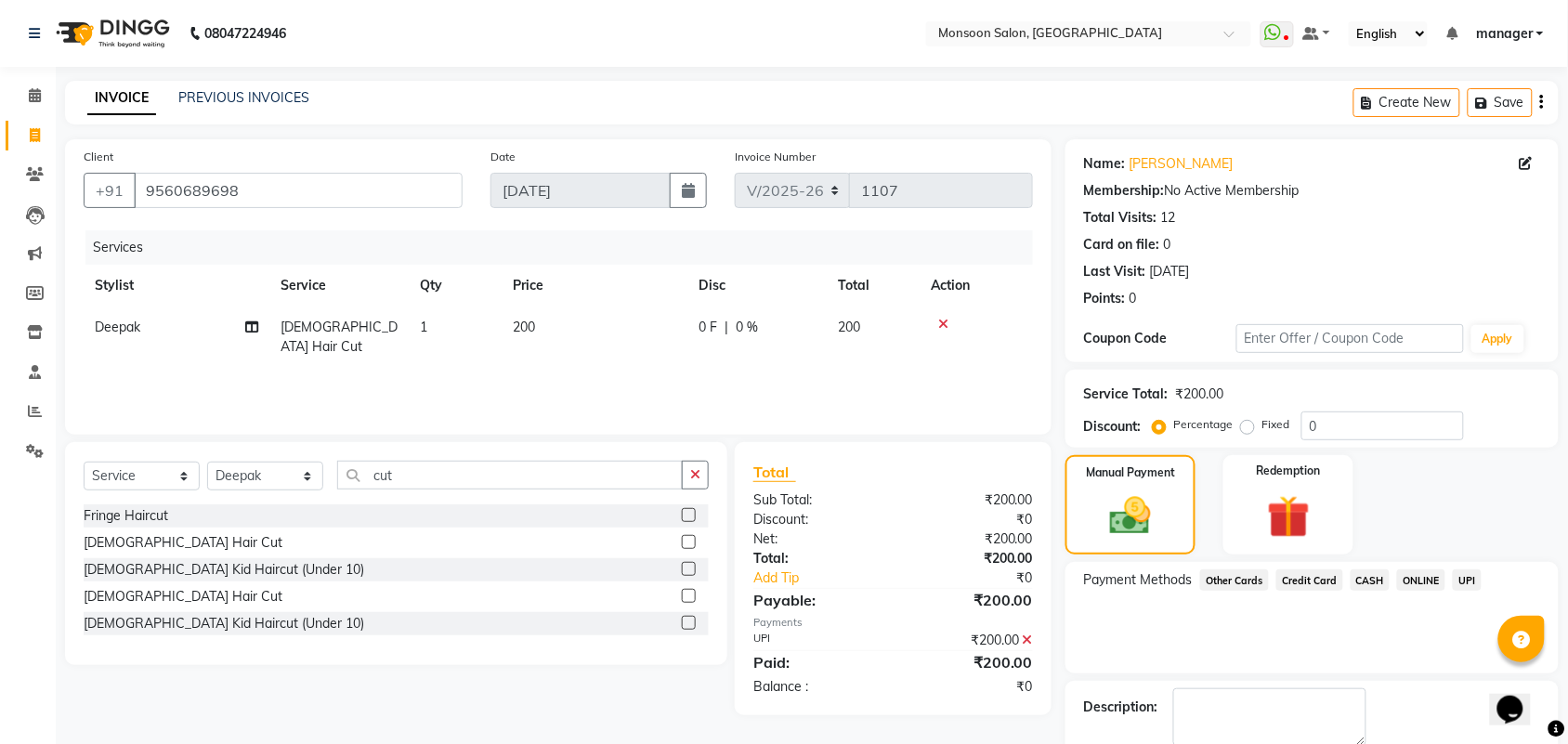
scroll to position [101, 0]
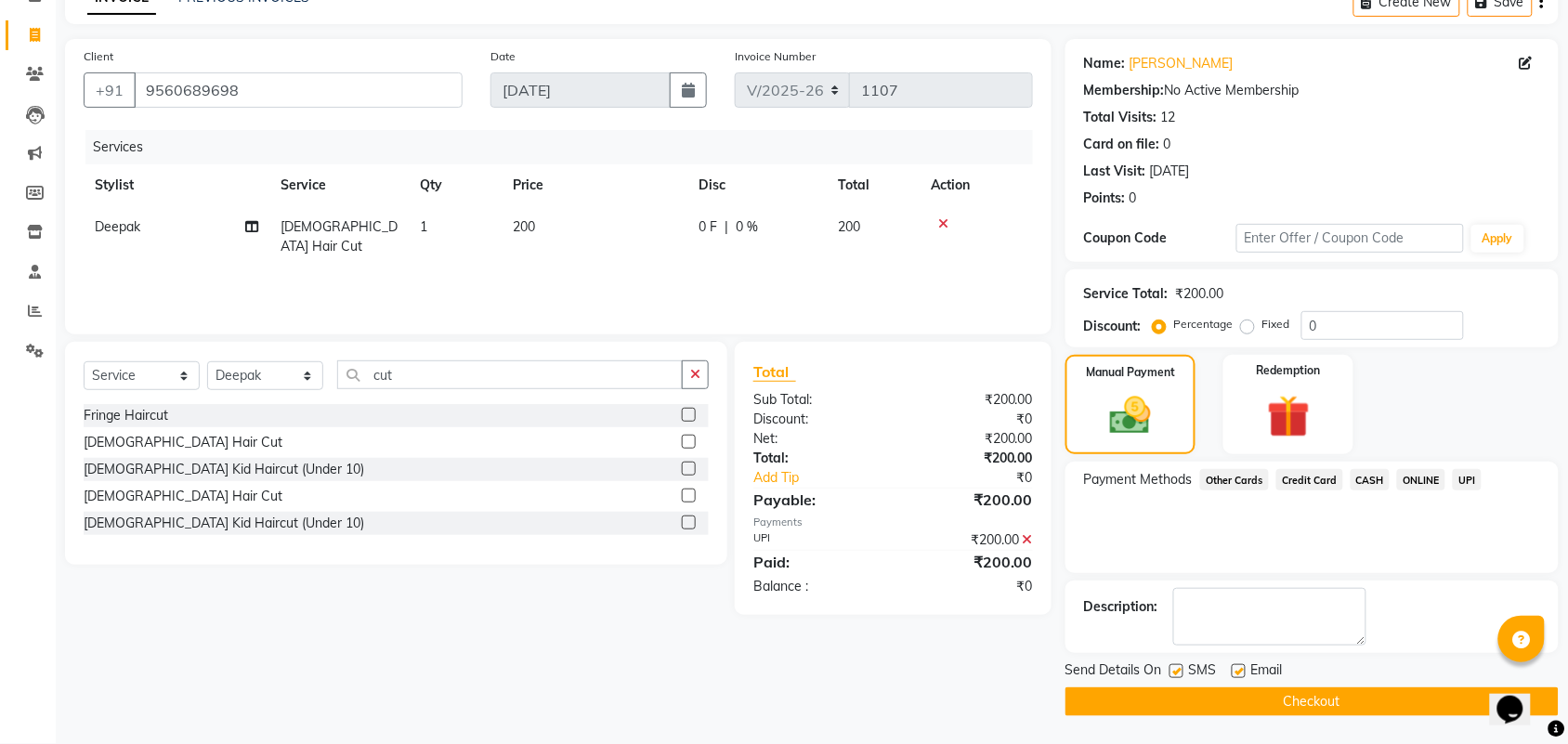
click at [1330, 687] on button "Checkout" at bounding box center [1312, 701] width 493 height 29
